Goal: Information Seeking & Learning: Learn about a topic

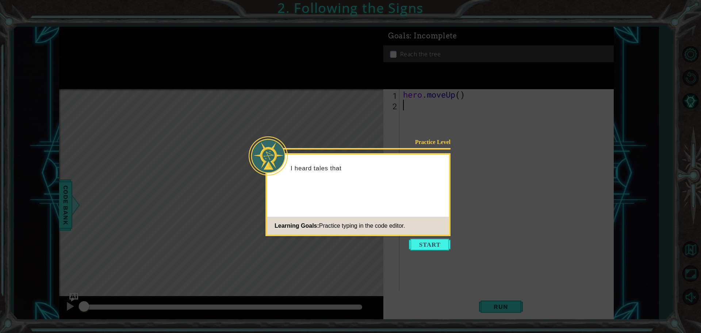
click at [431, 242] on button "Start" at bounding box center [430, 244] width 42 height 12
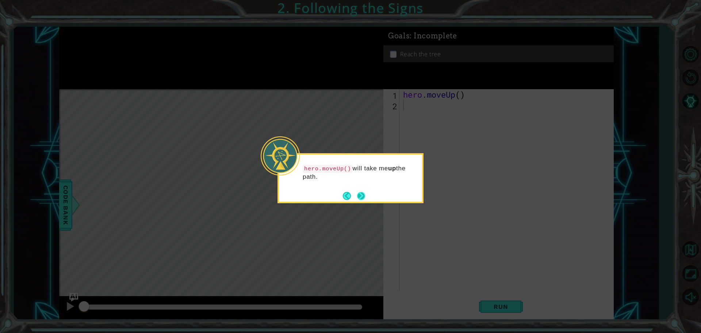
click at [365, 197] on button "Next" at bounding box center [361, 196] width 12 height 12
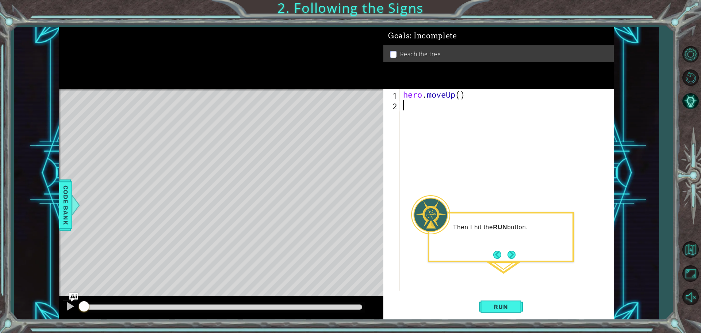
type textarea "h"
click at [503, 308] on span "Run" at bounding box center [500, 306] width 29 height 7
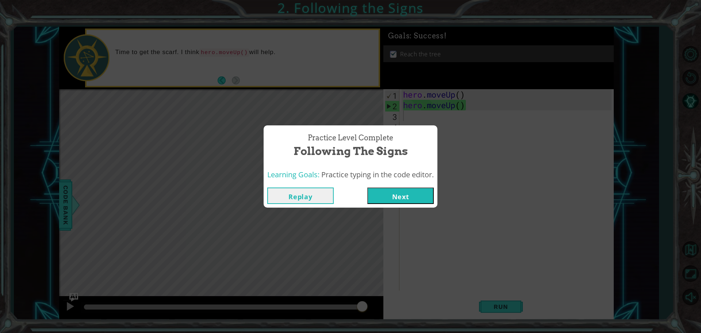
click at [410, 198] on button "Next" at bounding box center [400, 195] width 66 height 16
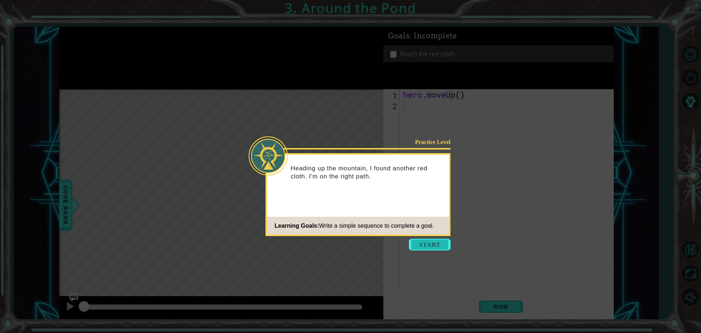
click at [419, 244] on button "Start" at bounding box center [430, 244] width 42 height 12
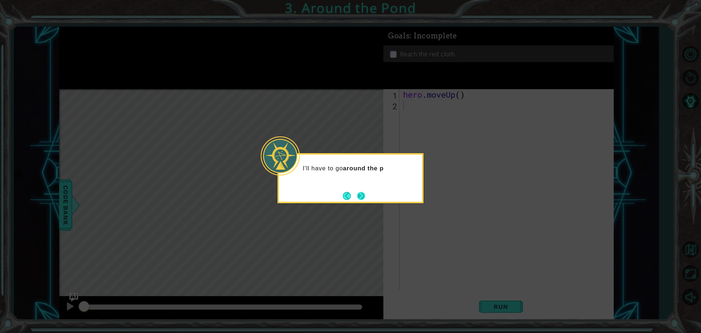
click at [367, 194] on button "Next" at bounding box center [361, 195] width 13 height 13
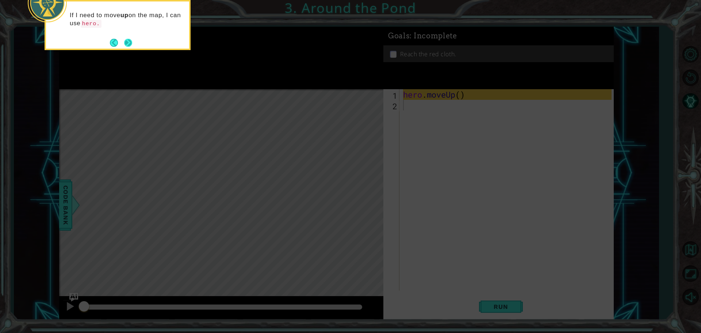
click at [131, 46] on button "Next" at bounding box center [128, 42] width 13 height 13
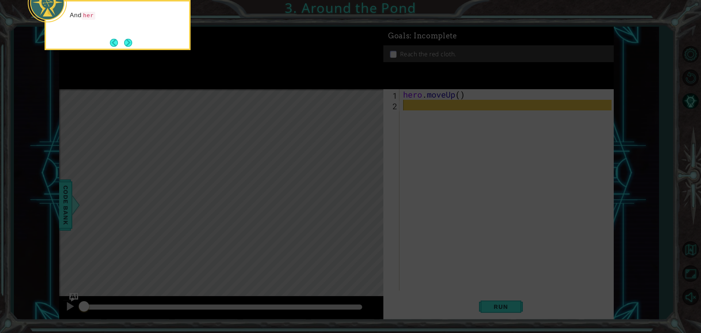
click at [132, 45] on button "Next" at bounding box center [128, 42] width 11 height 11
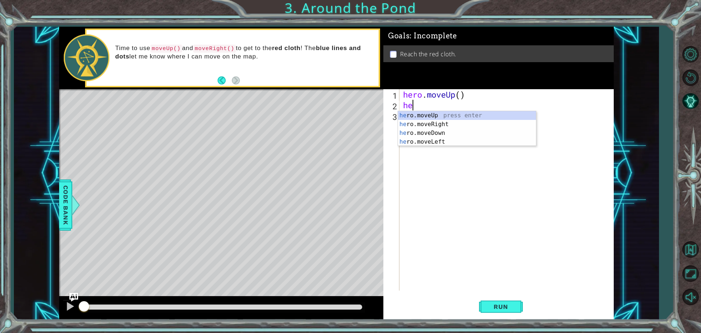
type textarea "her"
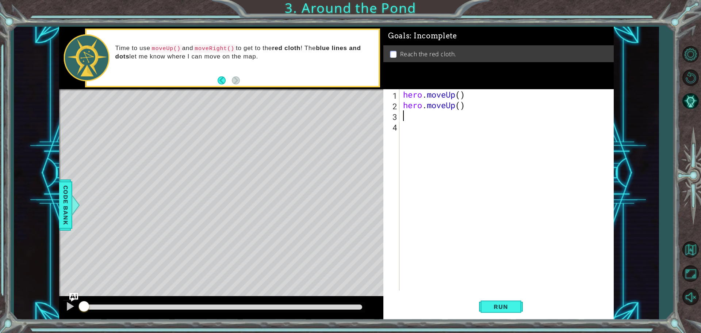
type textarea "her"
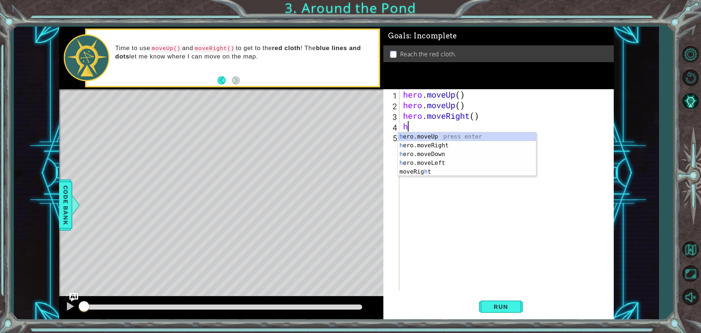
type textarea "her"
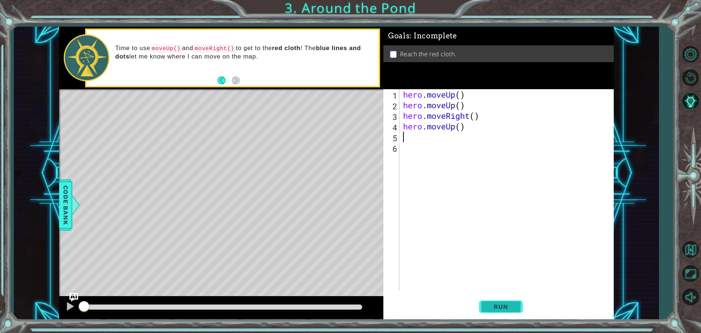
click at [497, 306] on span "Run" at bounding box center [500, 306] width 29 height 7
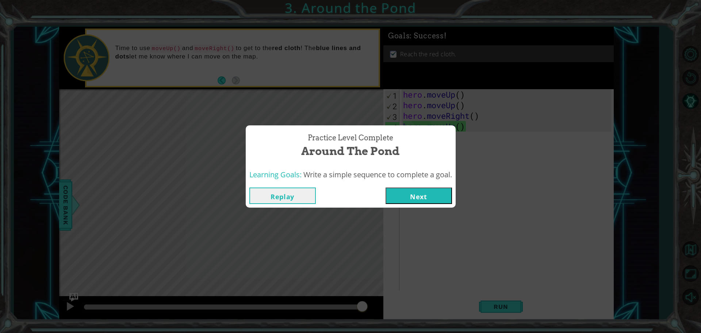
click at [423, 196] on button "Next" at bounding box center [419, 195] width 66 height 16
